Goal: Task Accomplishment & Management: Complete application form

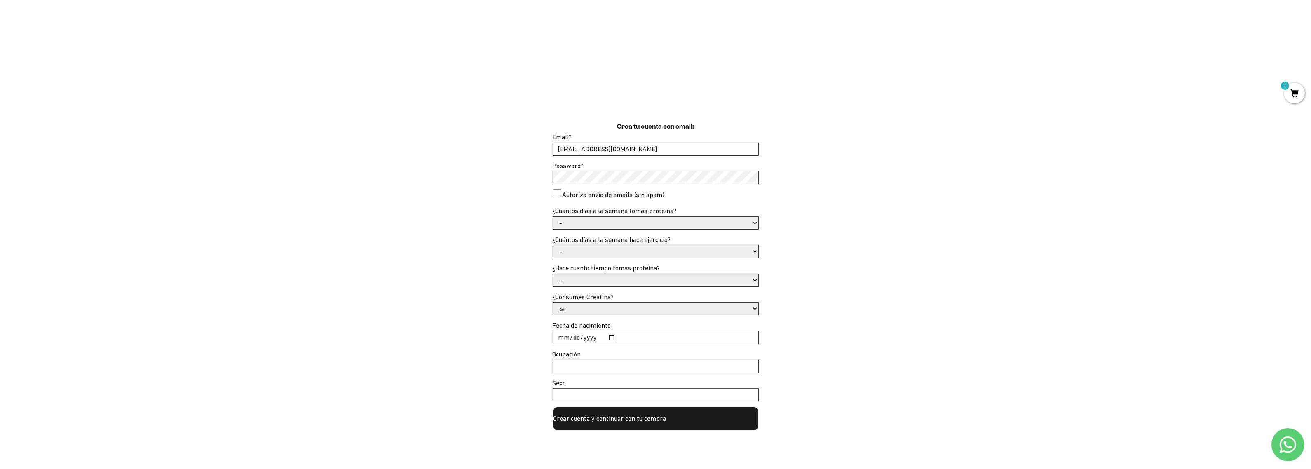
scroll to position [155, 0]
click at [570, 225] on select "- 1 o 2 3 a 5 6 o 7" at bounding box center [655, 223] width 205 height 12
select select "3 a 5"
click at [553, 217] on select "- 1 o 2 3 a 5 6 o 7" at bounding box center [655, 223] width 205 height 12
click at [580, 254] on select "- No hago 1 a 2 días 3 a 5 días 6 o 7 días" at bounding box center [655, 251] width 205 height 12
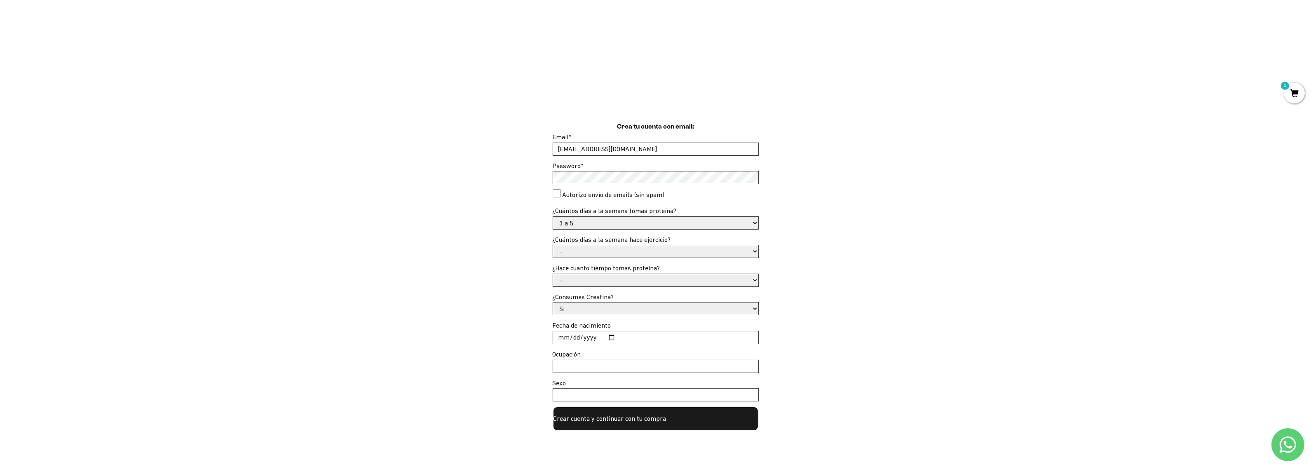
select select "3 a 5 días"
click at [553, 245] on select "- No hago 1 a 2 días 3 a 5 días 6 o 7 días" at bounding box center [655, 251] width 205 height 12
click at [595, 286] on select "- Apenas estoy empezando Menos de 6 meses Más de [DATE] más de un año" at bounding box center [655, 280] width 205 height 12
select select "Menos de 6 meses"
click at [553, 274] on select "- Apenas estoy empezando Menos de 6 meses Más de [DATE] más de un año" at bounding box center [655, 280] width 205 height 12
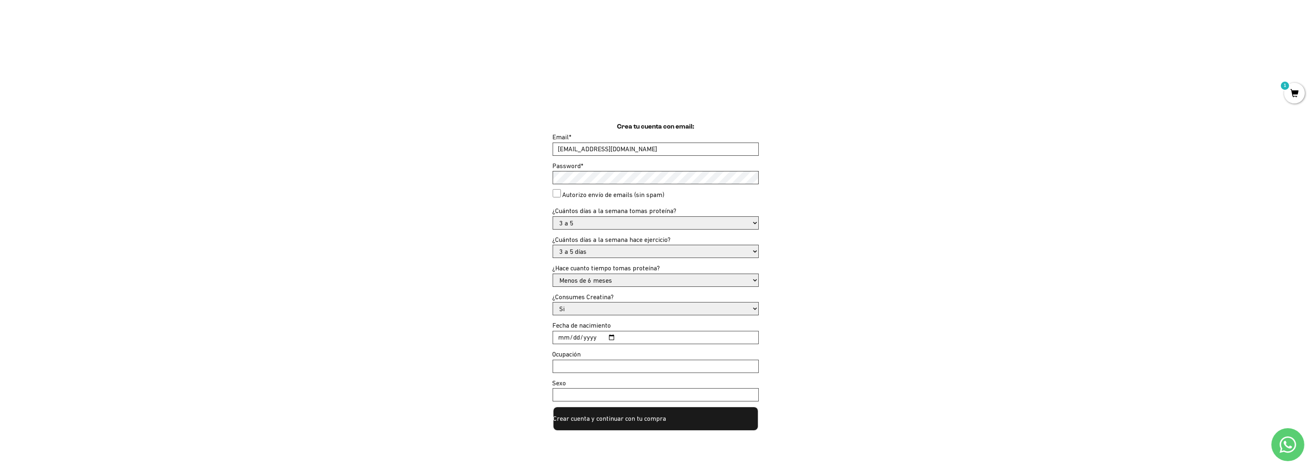
click at [598, 310] on select "Si No" at bounding box center [655, 309] width 205 height 12
click at [553, 303] on select "Si No" at bounding box center [655, 309] width 205 height 12
click at [584, 339] on input "Fecha de nacimiento" at bounding box center [655, 337] width 205 height 12
click at [567, 335] on input "Fecha de nacimiento" at bounding box center [655, 337] width 205 height 12
type input "0011-11-17"
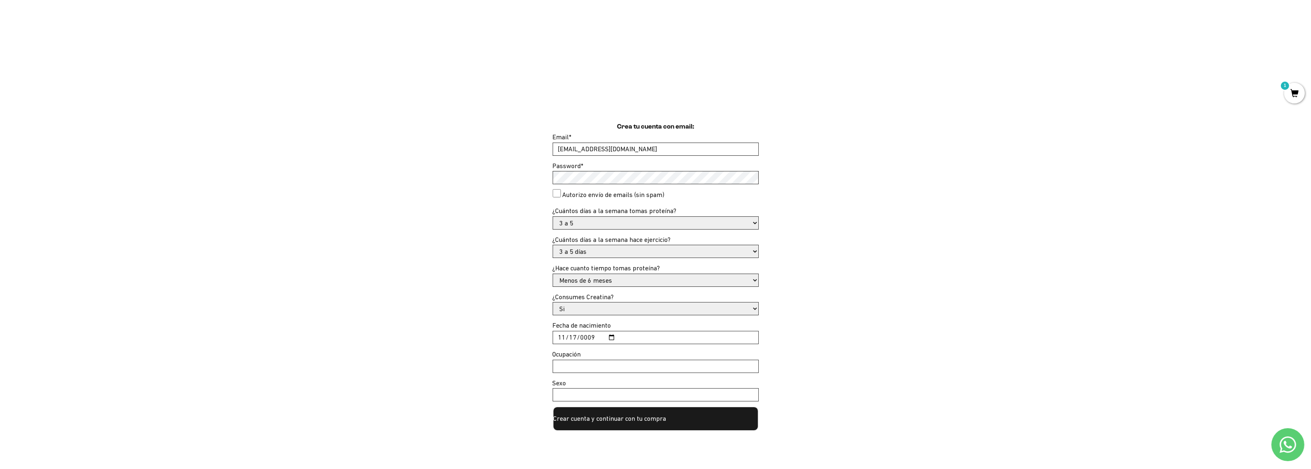
type input "0099-11-17"
type input "[DATE]"
click at [562, 367] on input "Ocupación" at bounding box center [655, 366] width 205 height 12
type input "Profesional"
click at [576, 390] on input "Sexo" at bounding box center [655, 395] width 205 height 12
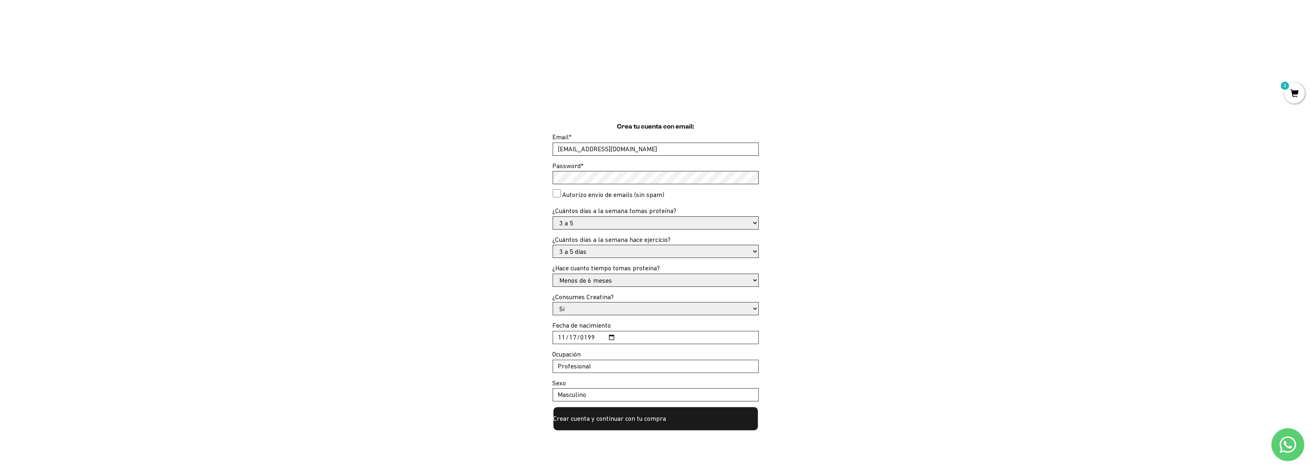
type input "Masculino"
click at [385, 301] on div "Crea tu cuenta con email: Email * [EMAIL_ADDRESS][DOMAIN_NAME] Password * Autor…" at bounding box center [656, 277] width 692 height 310
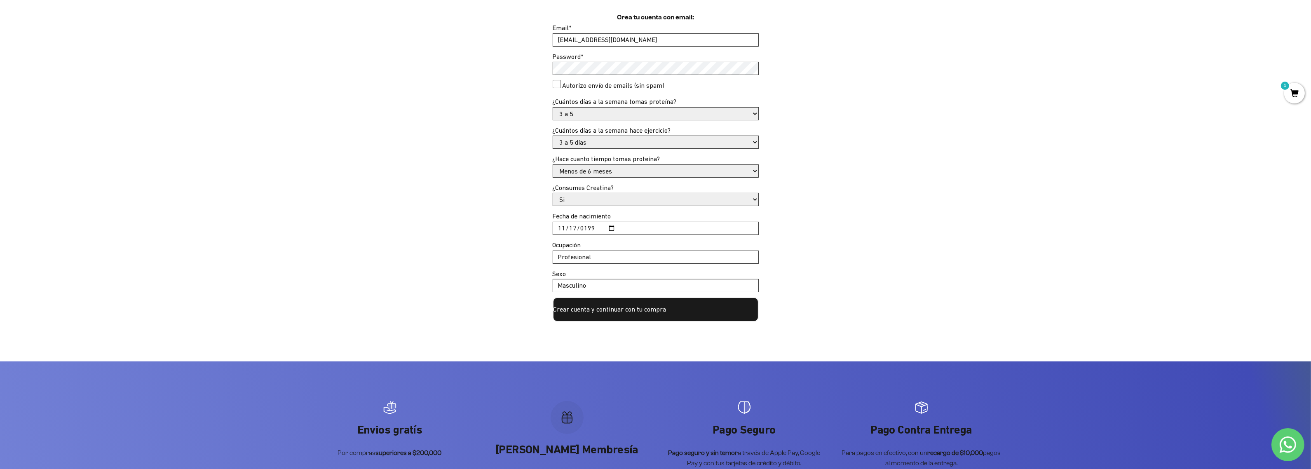
scroll to position [309, 0]
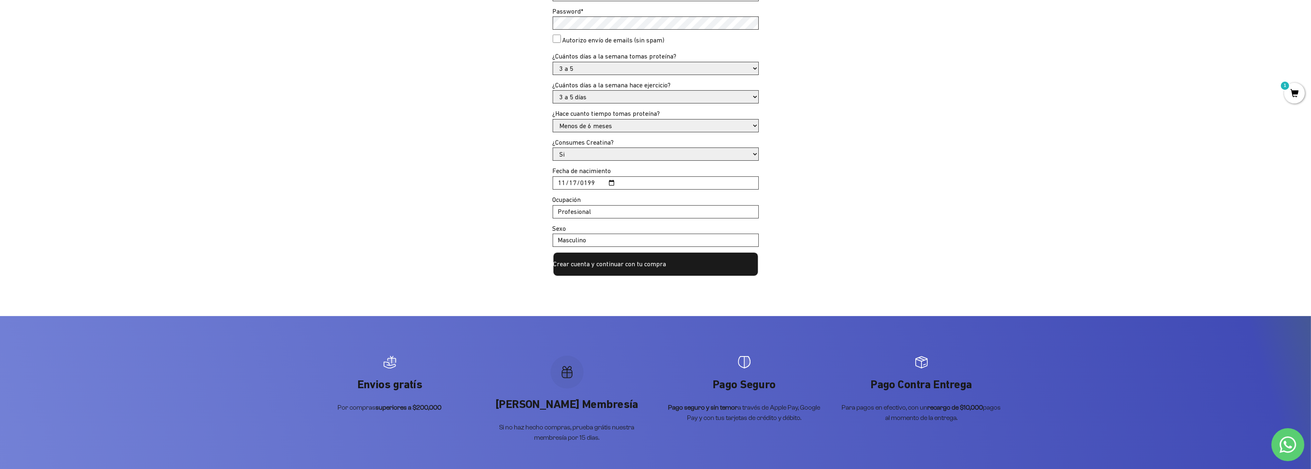
click at [637, 270] on button "Crear cuenta y continuar con tu compra" at bounding box center [656, 264] width 206 height 25
